Goal: Find specific page/section: Find specific page/section

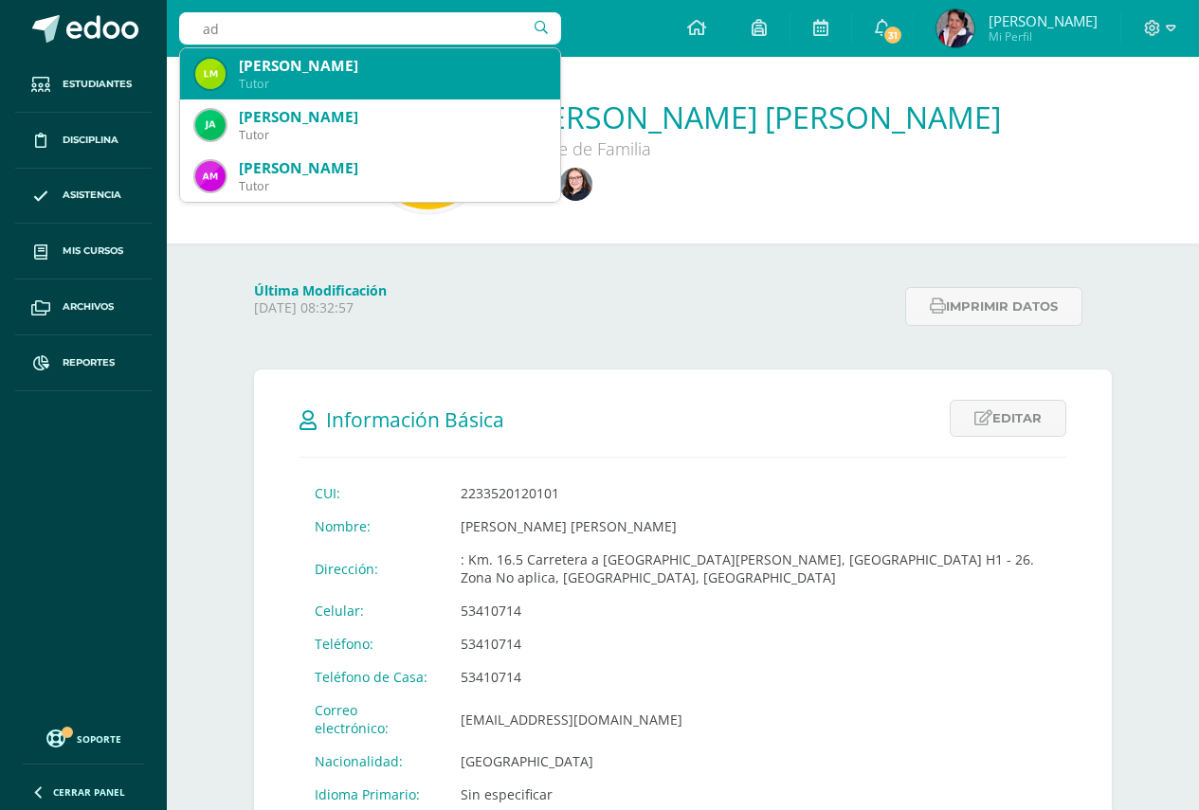
type input "a"
type input "ninfa"
click at [328, 81] on div "Tutor" at bounding box center [392, 84] width 306 height 16
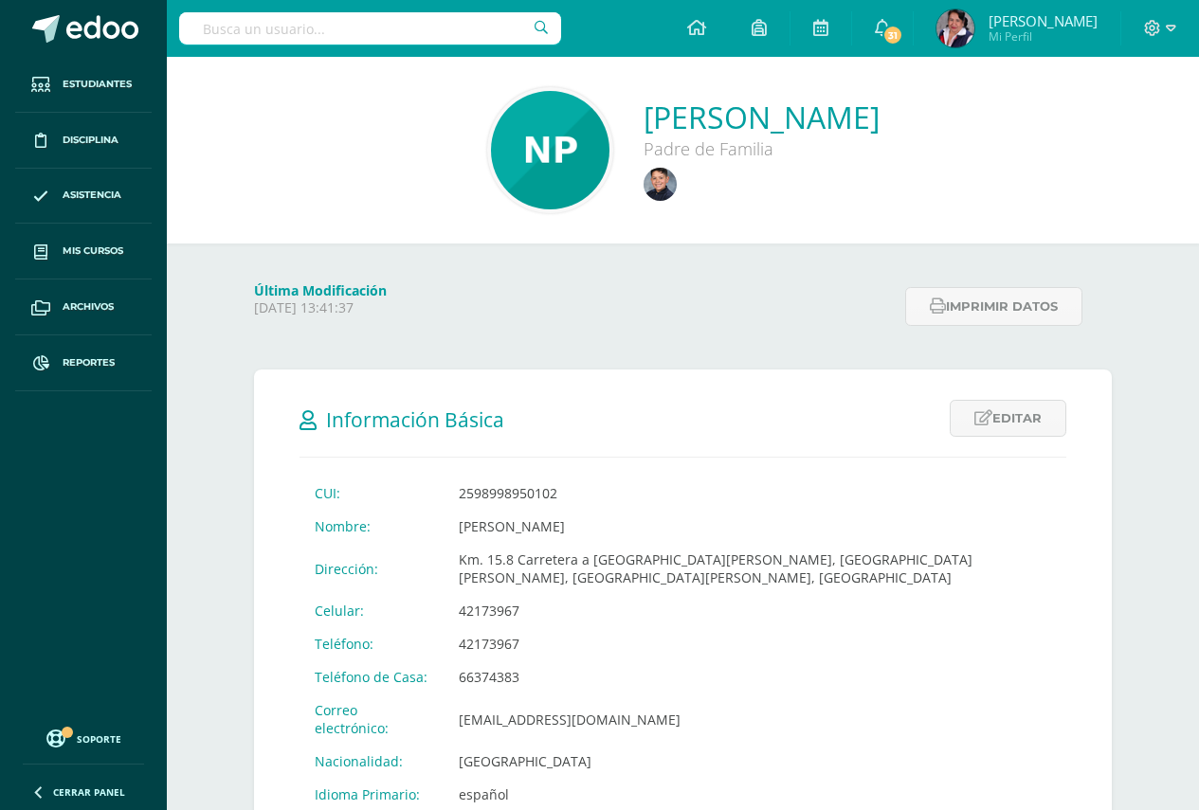
click at [202, 37] on input "text" at bounding box center [370, 28] width 382 height 32
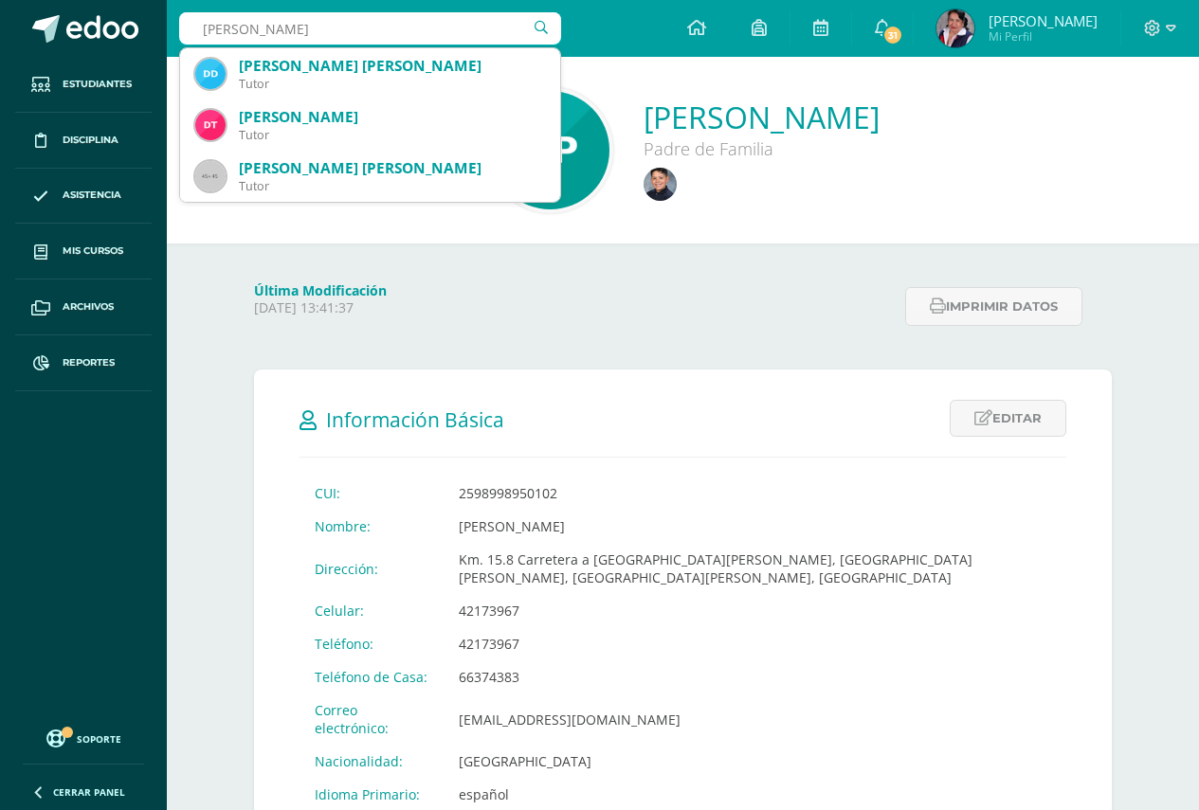
type input "dulce turcios"
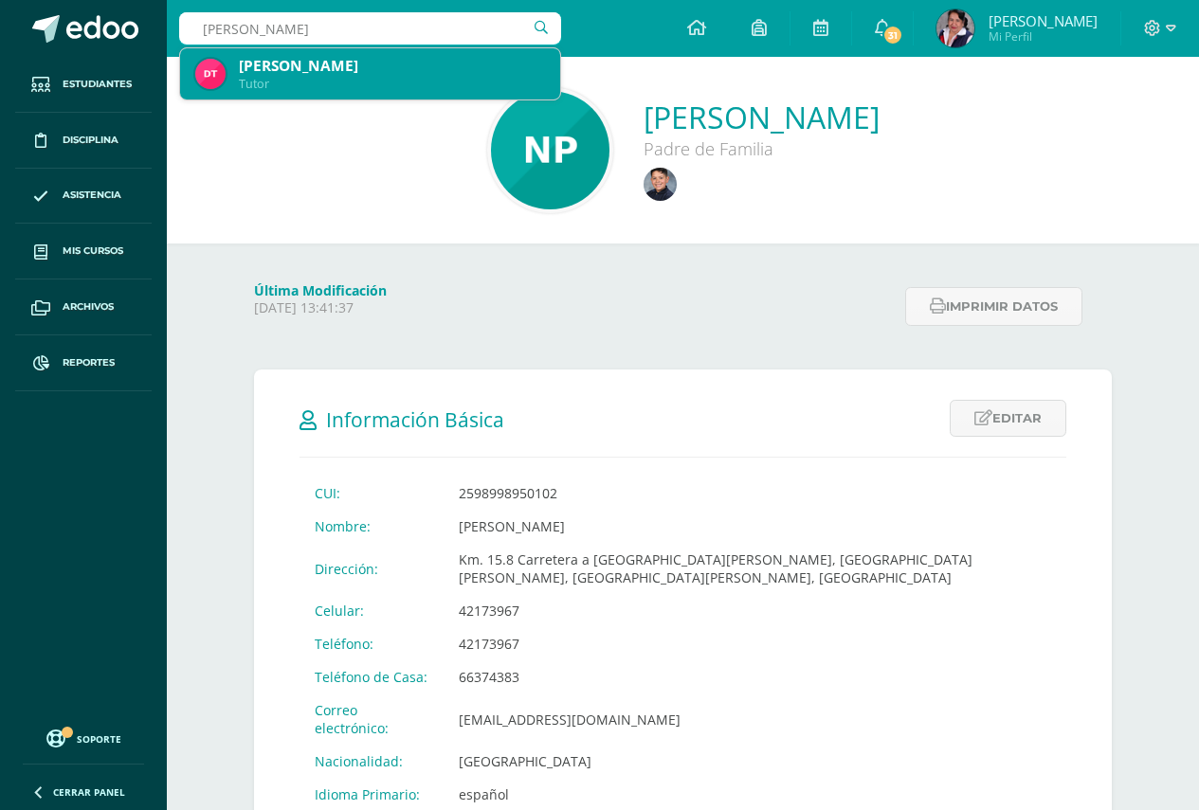
click at [311, 76] on div "Tutor" at bounding box center [392, 84] width 306 height 16
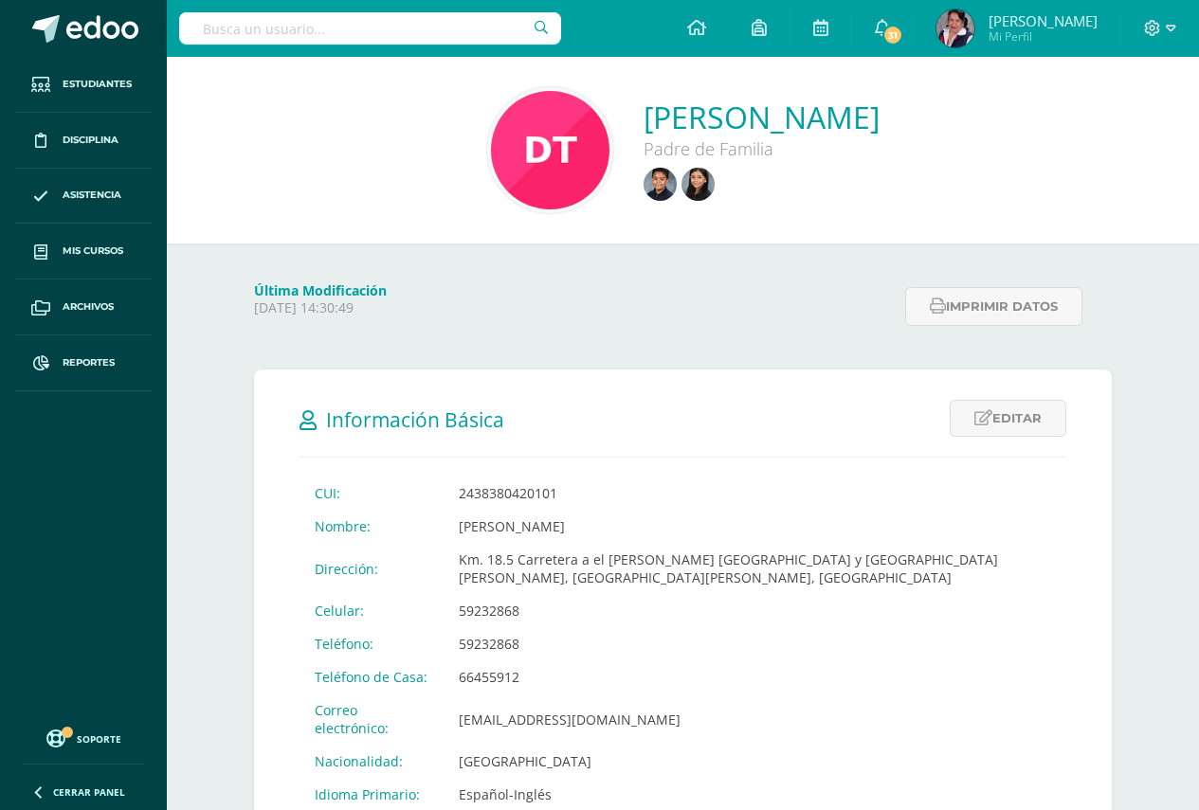
click at [214, 24] on input "text" at bounding box center [370, 28] width 382 height 32
type input "adriana morataya"
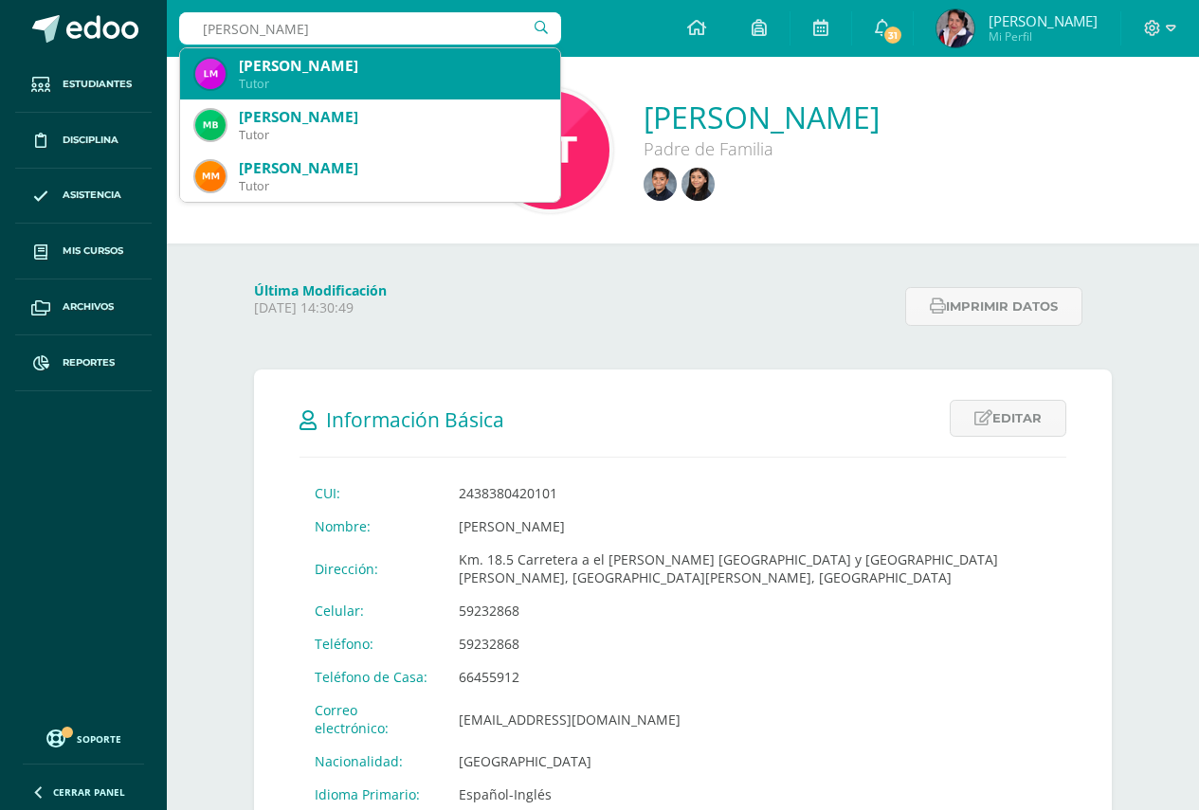
click at [338, 81] on div "Tutor" at bounding box center [392, 84] width 306 height 16
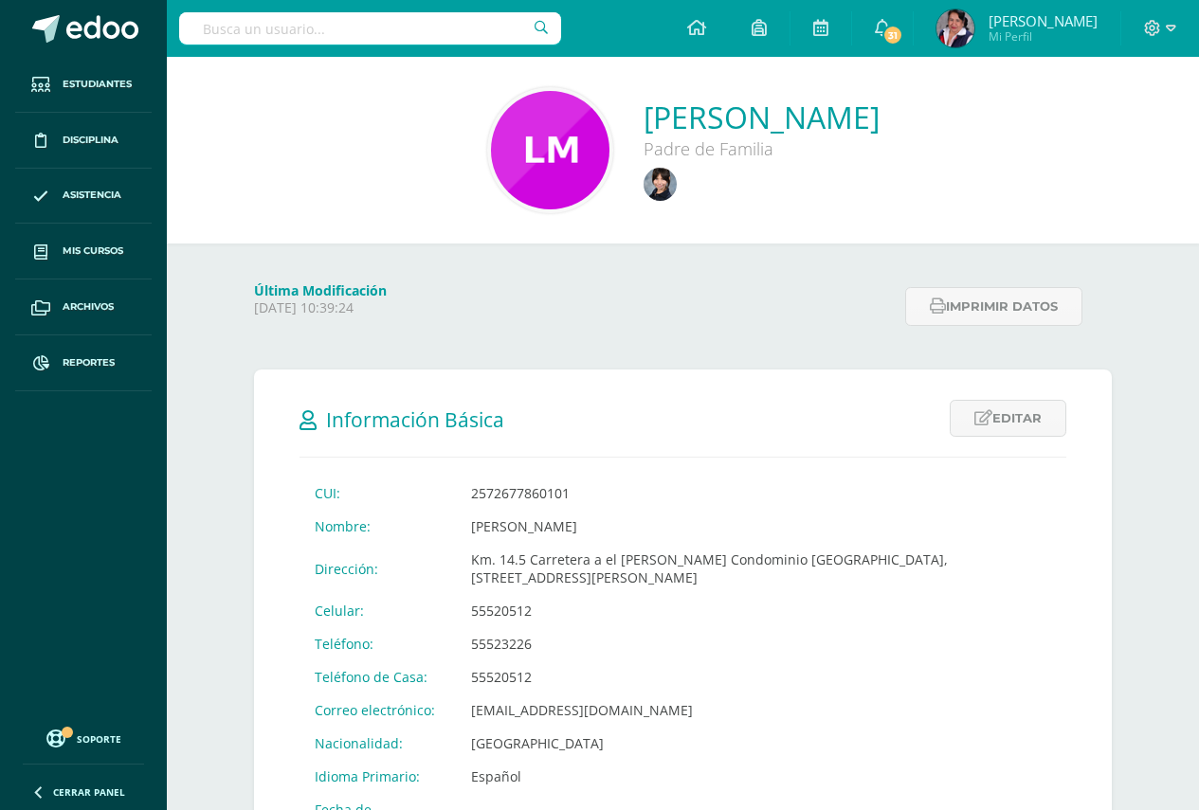
click at [229, 32] on input "text" at bounding box center [370, 28] width 382 height 32
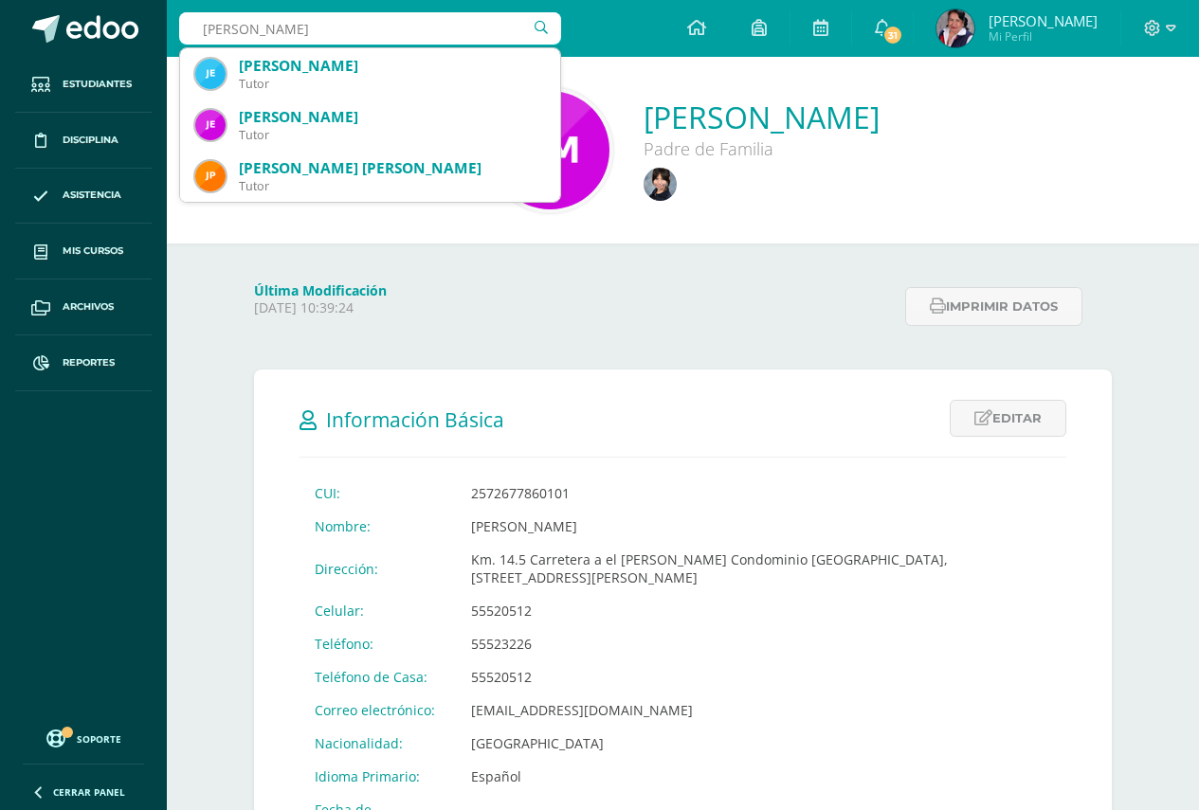
type input "jenny gutierrez"
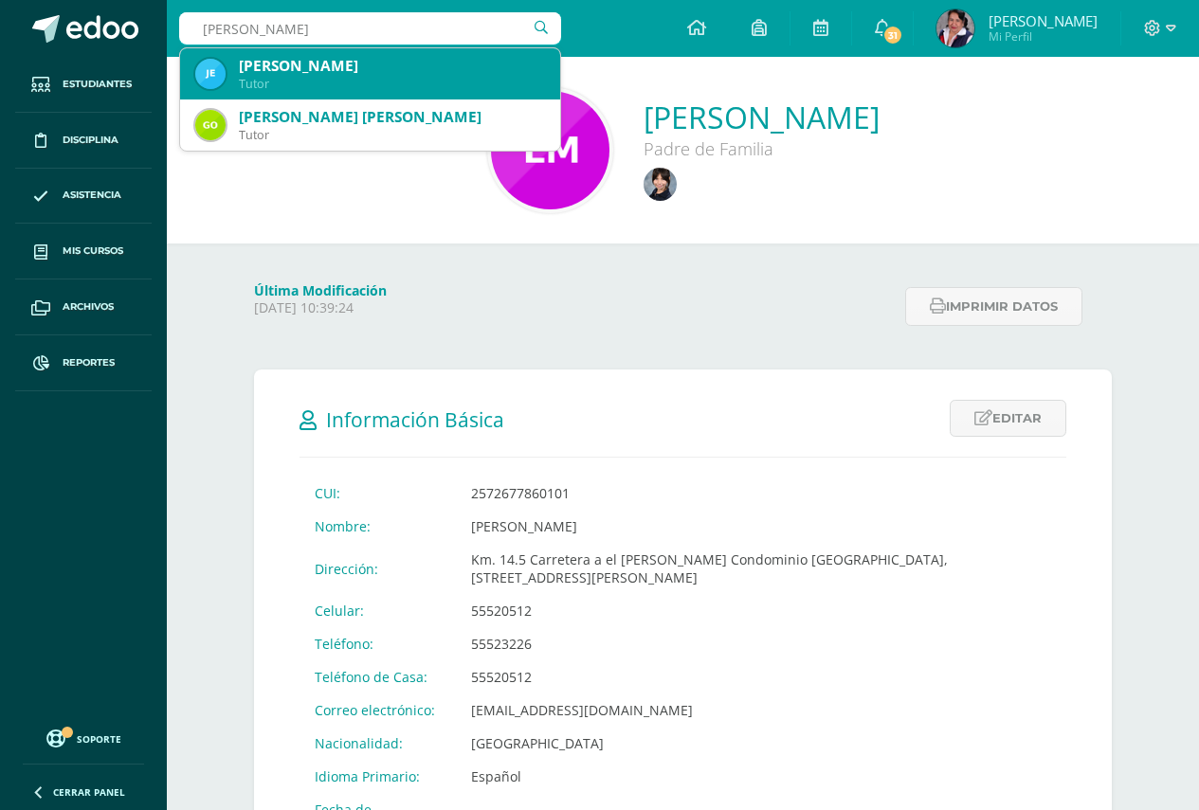
click at [299, 66] on div "Jenny Córdova de Gutiérrez" at bounding box center [392, 66] width 306 height 20
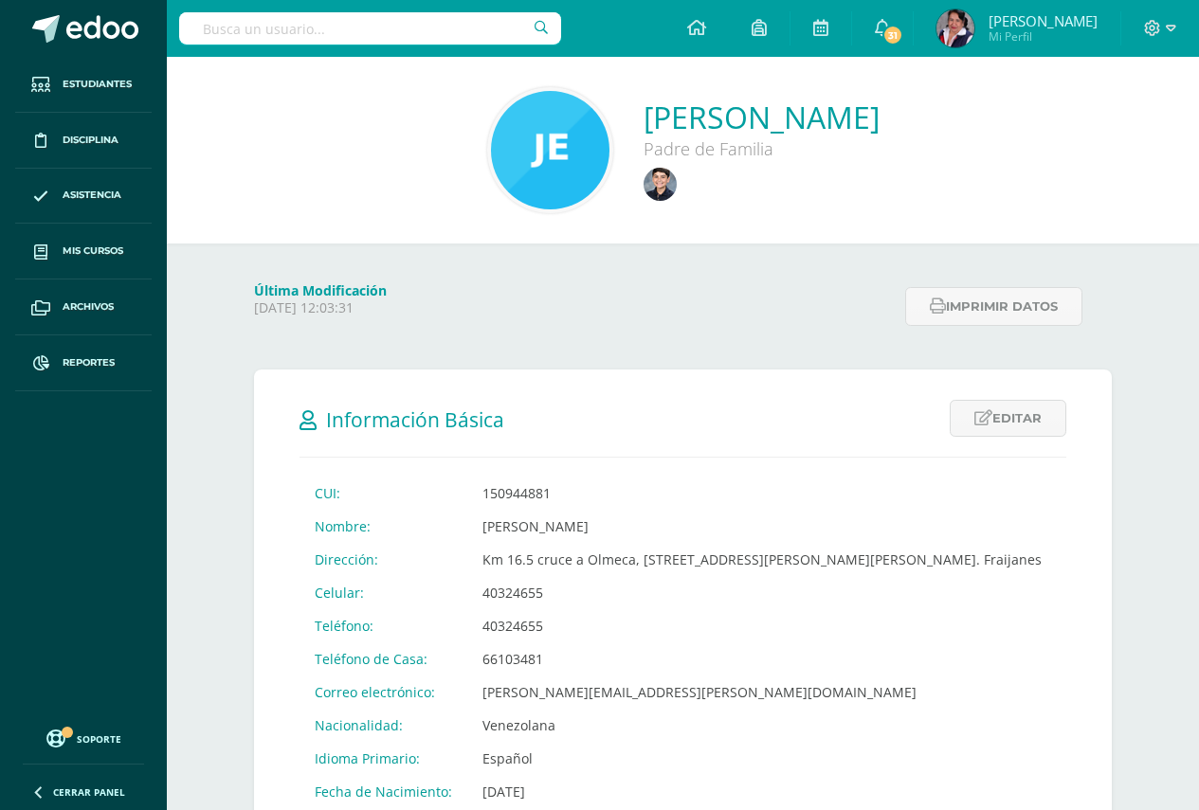
click at [210, 23] on input "text" at bounding box center [370, 28] width 382 height 32
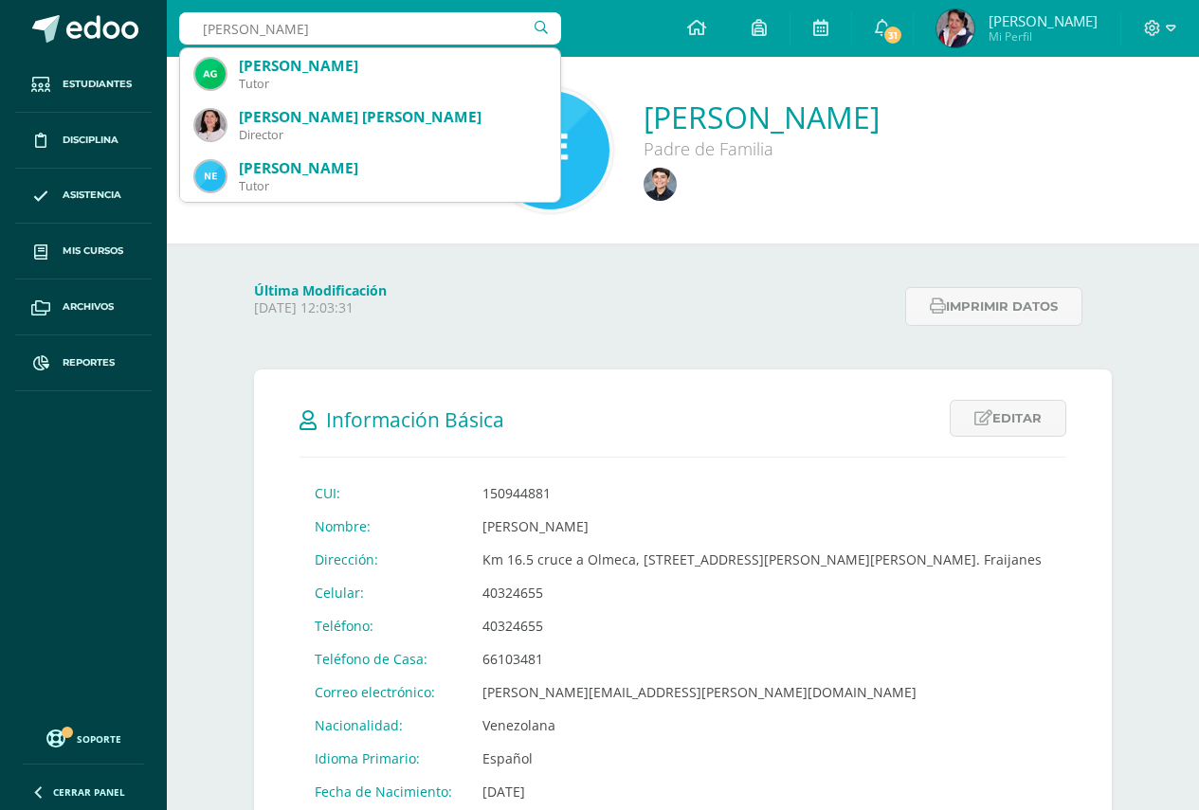
type input "américa gonzález"
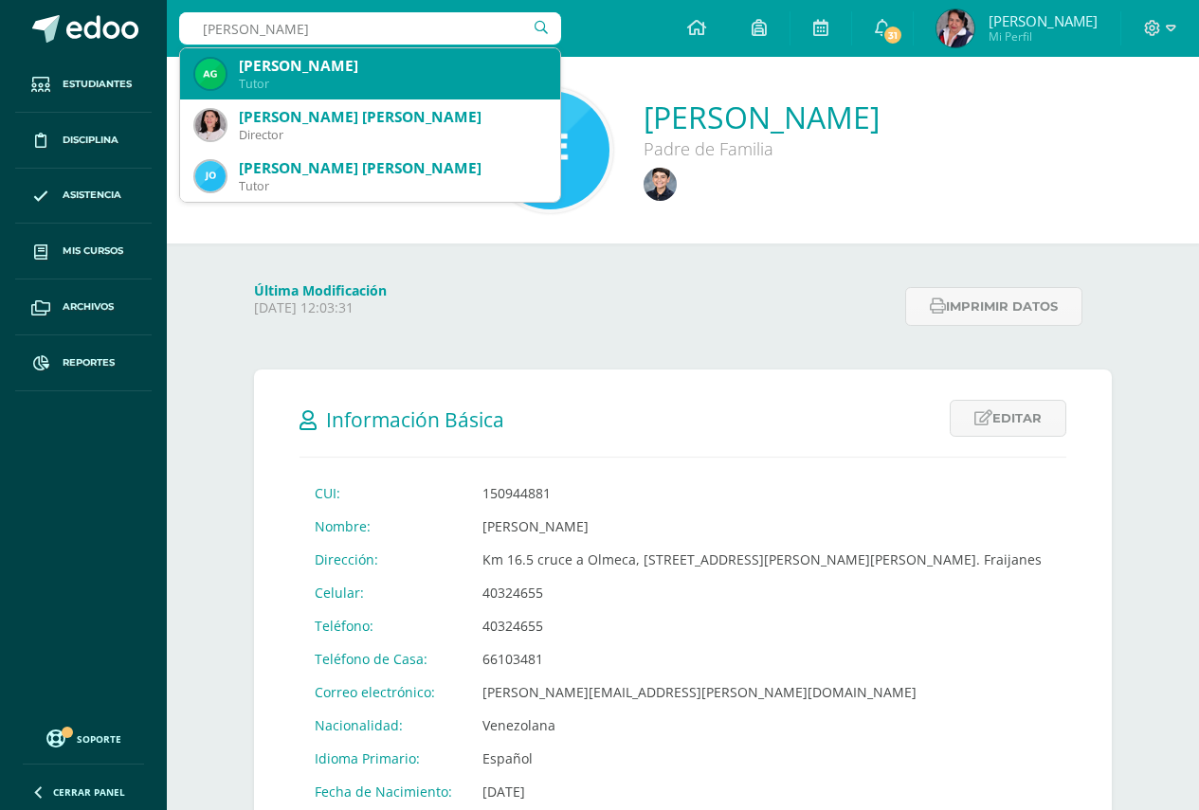
click at [374, 78] on div "Tutor" at bounding box center [392, 84] width 306 height 16
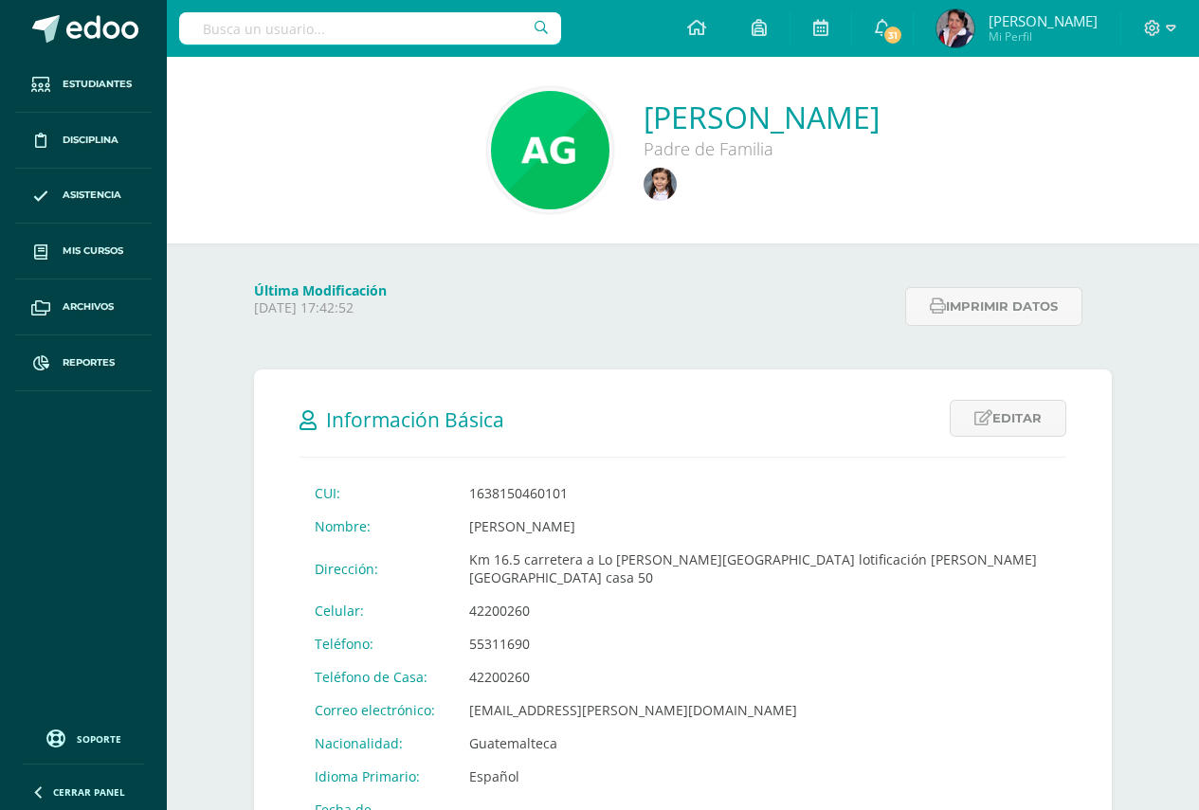
click at [210, 29] on input "text" at bounding box center [370, 28] width 382 height 32
type input "Brenda aguilar"
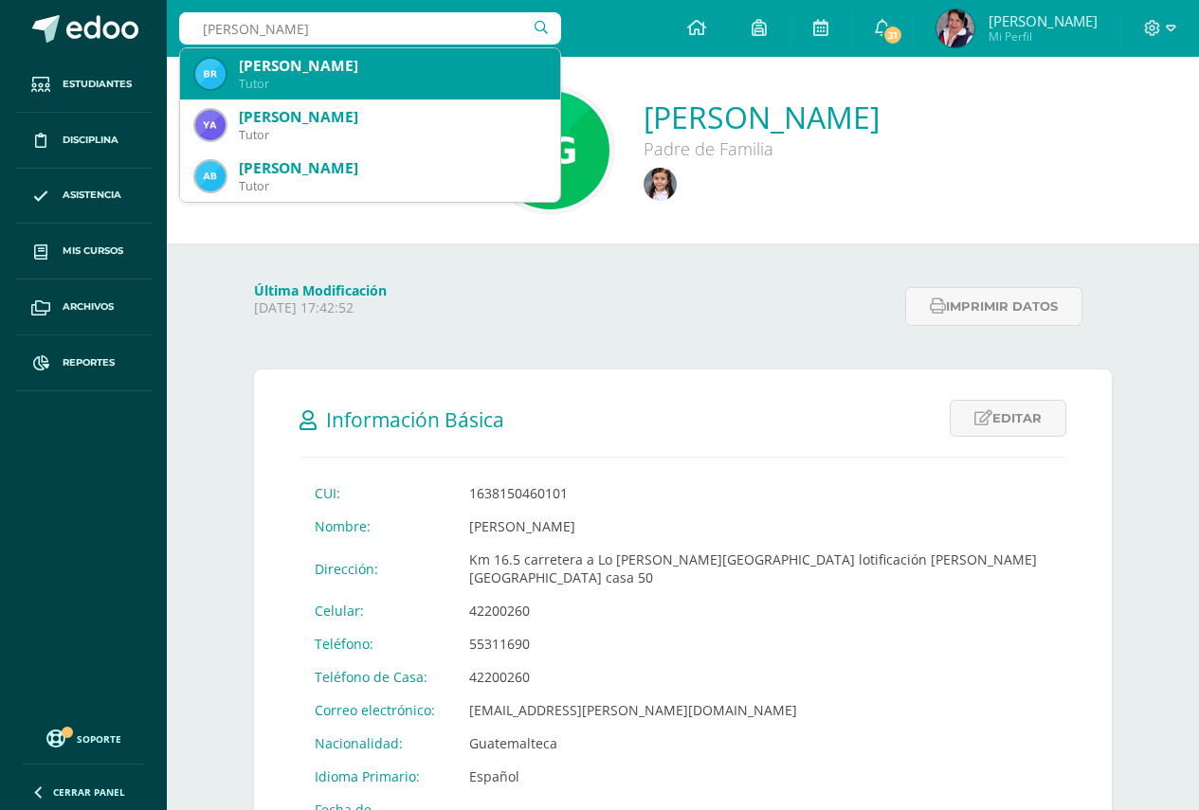
click at [343, 77] on div "Tutor" at bounding box center [392, 84] width 306 height 16
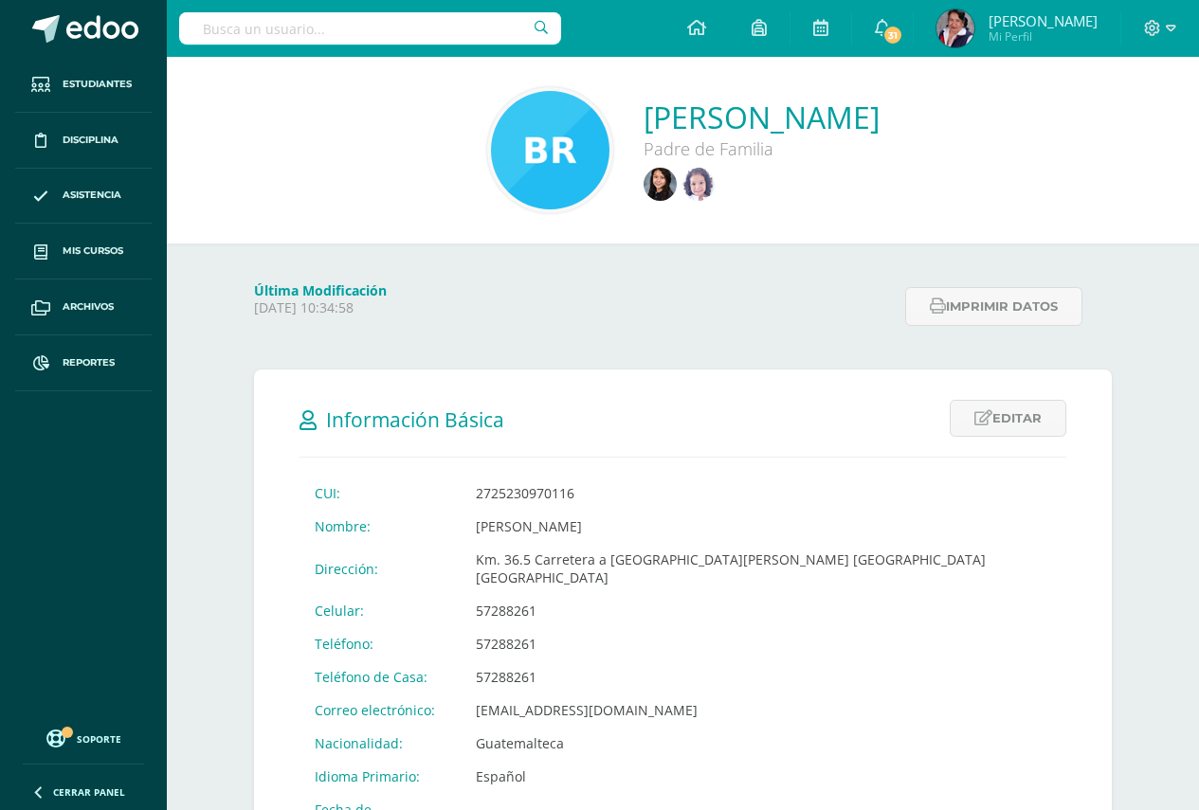
click at [200, 23] on input "text" at bounding box center [370, 28] width 382 height 32
type input "cesar españa"
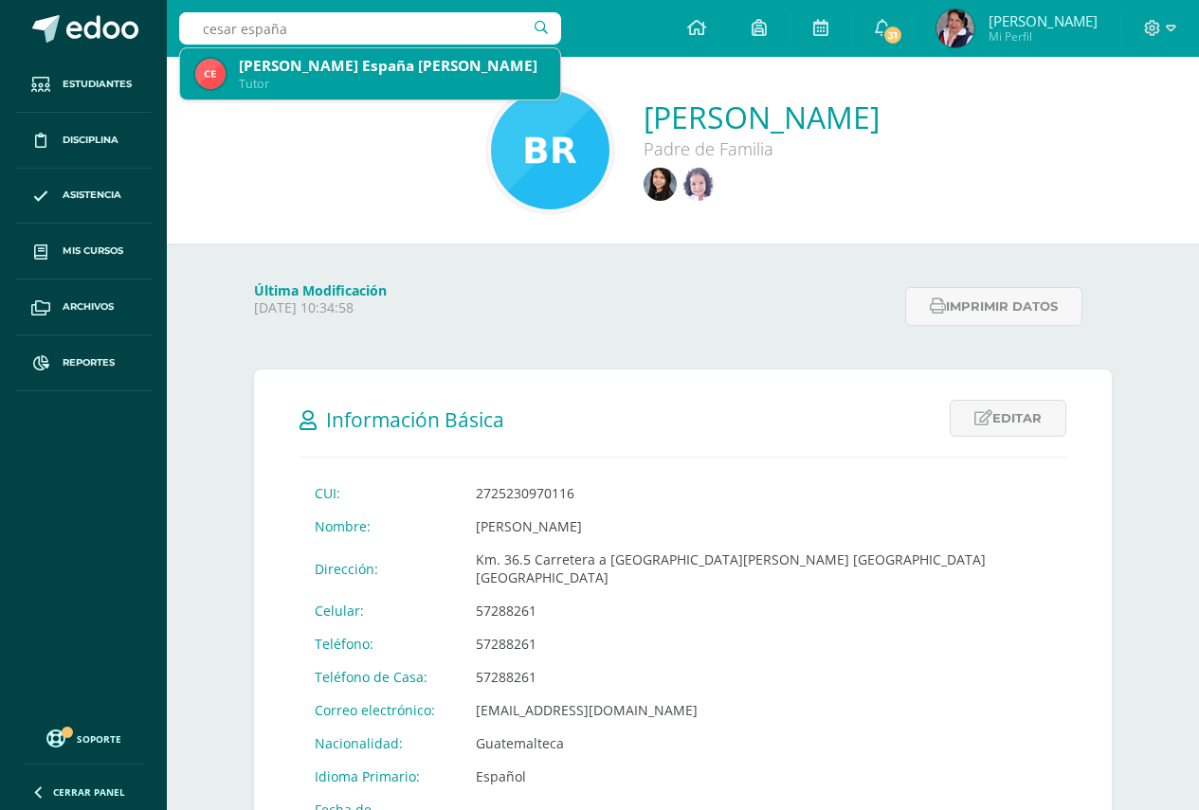
click at [311, 81] on div "Tutor" at bounding box center [392, 84] width 306 height 16
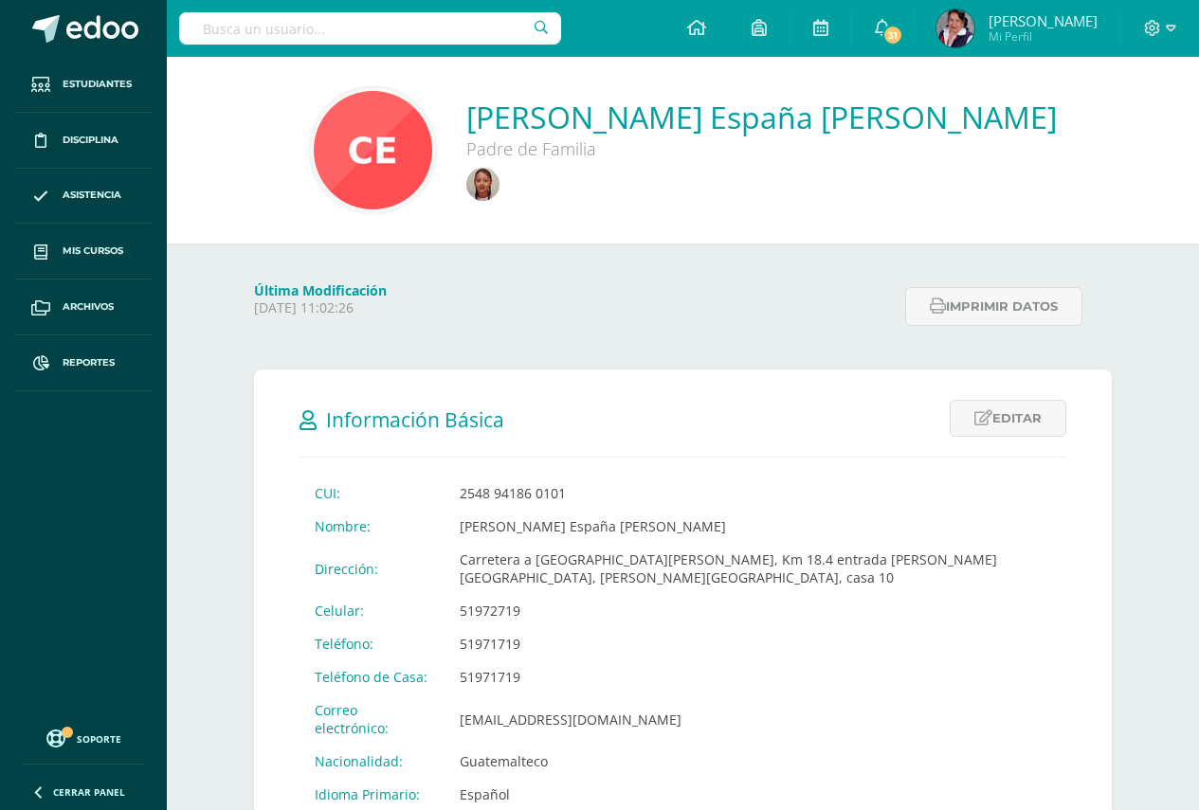
click at [217, 33] on input "text" at bounding box center [370, 28] width 382 height 32
type input "[PERSON_NAME]"
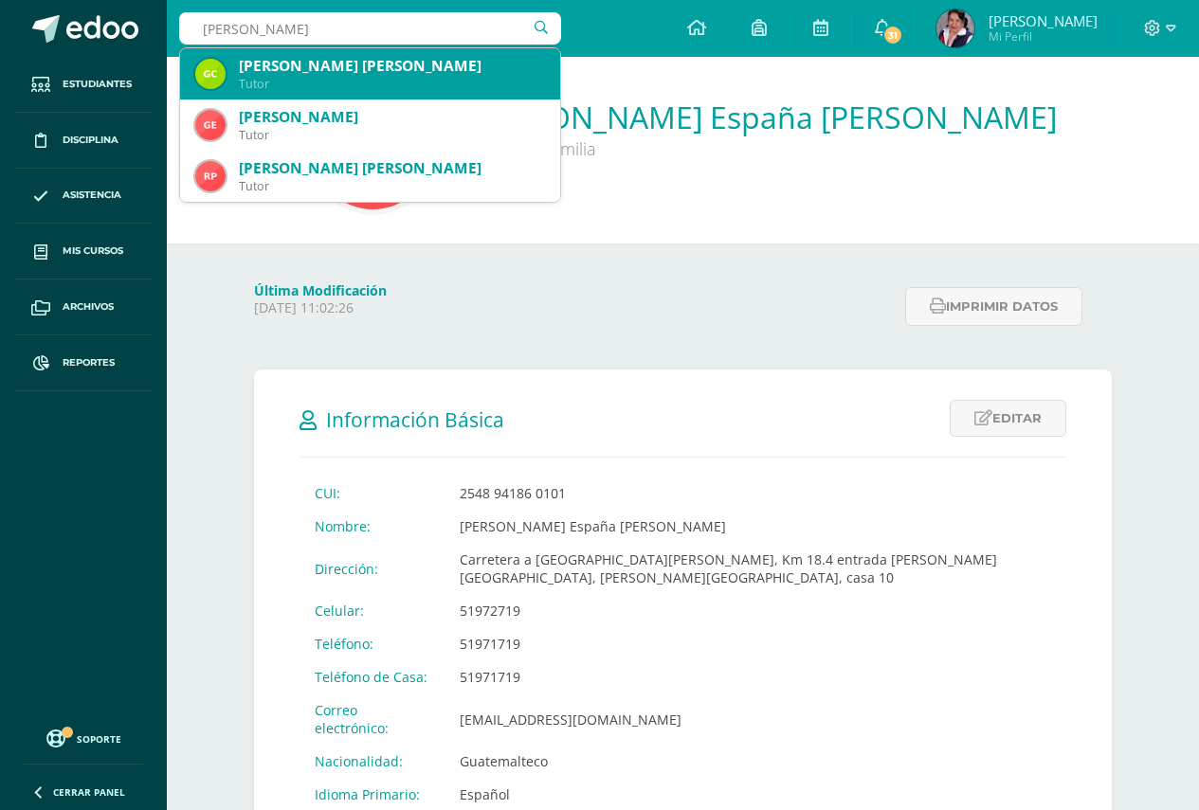
click at [308, 64] on div "[PERSON_NAME] [PERSON_NAME]" at bounding box center [392, 66] width 306 height 20
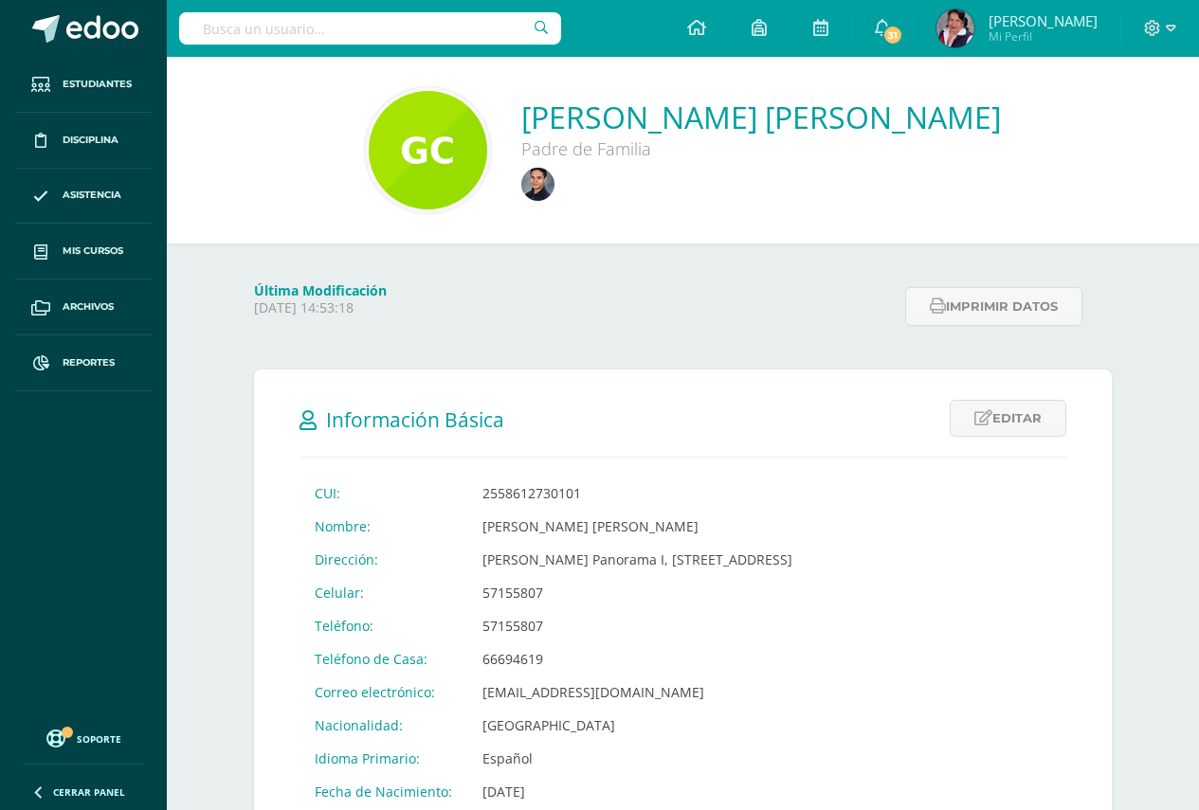
drag, startPoint x: 217, startPoint y: 24, endPoint x: 232, endPoint y: 35, distance: 19.0
click at [217, 27] on input "text" at bounding box center [370, 28] width 382 height 32
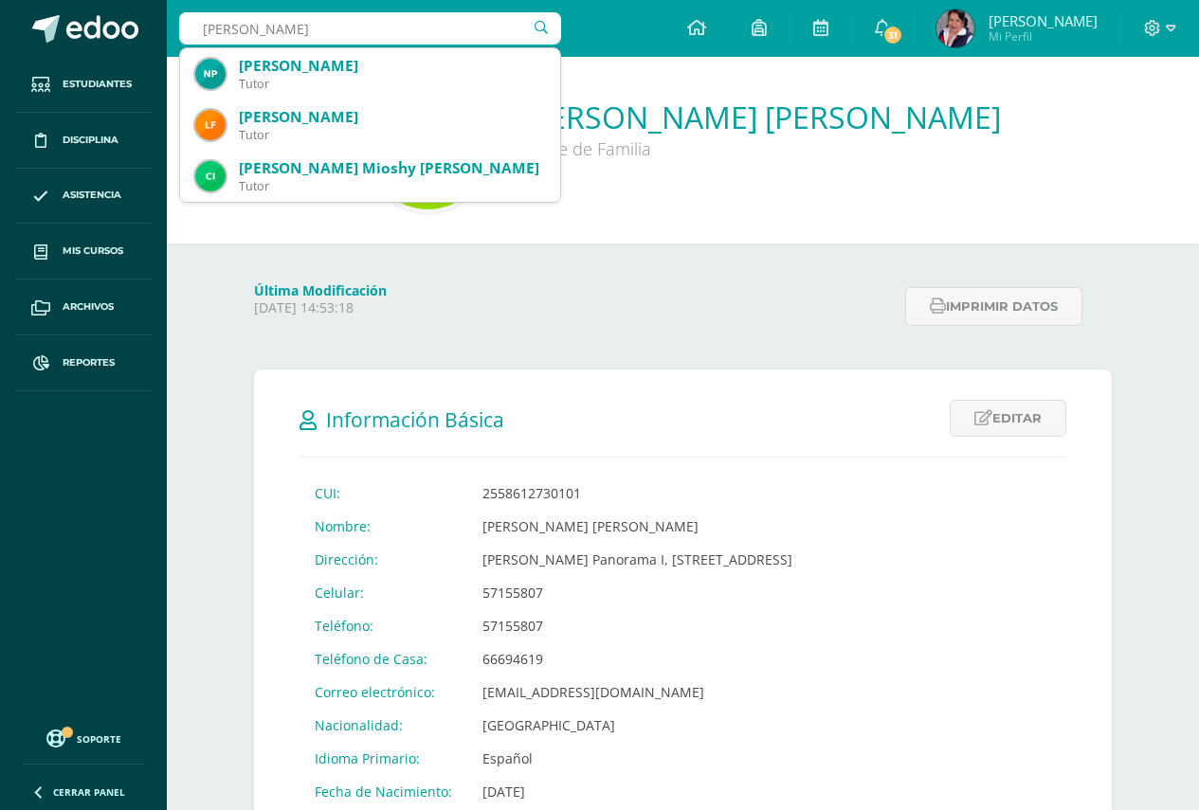
type input "ninfa pineda"
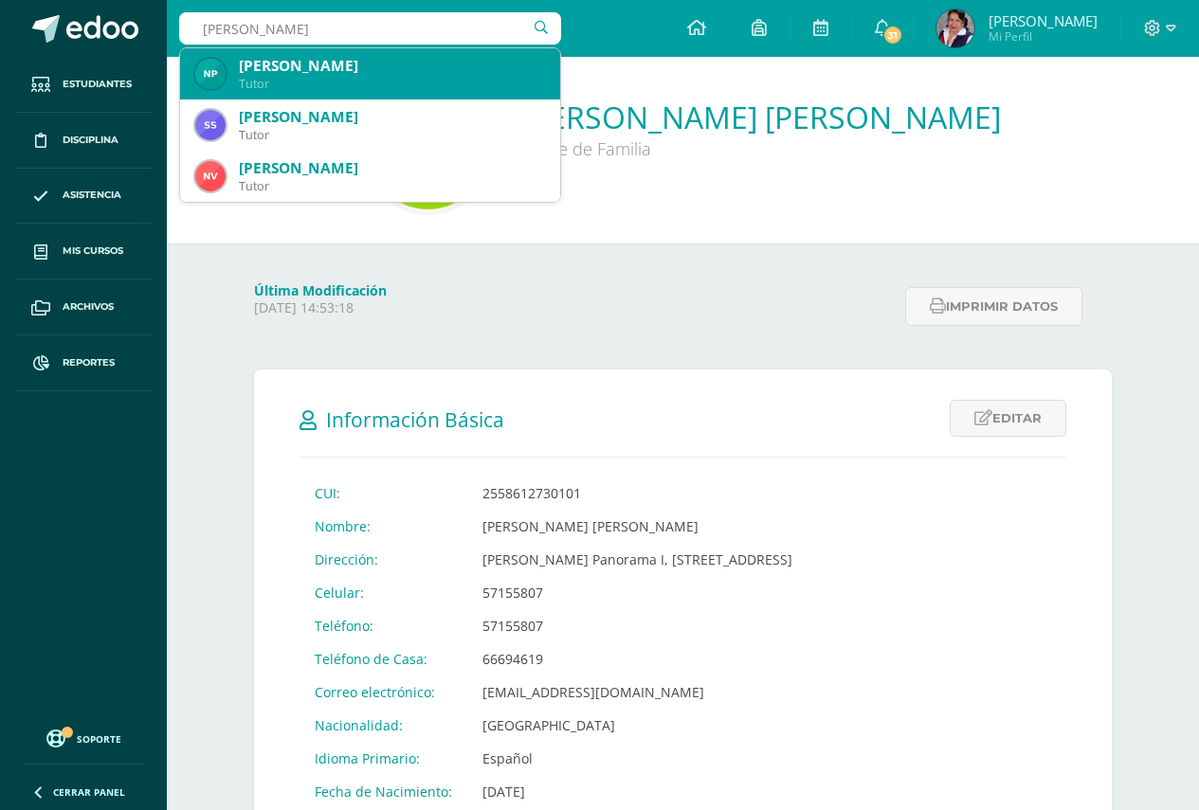
click at [354, 87] on div "Tutor" at bounding box center [392, 84] width 306 height 16
